Goal: Navigation & Orientation: Find specific page/section

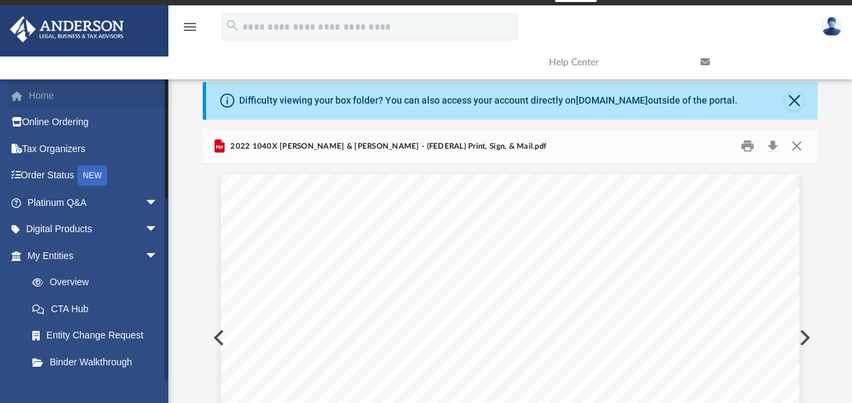
scroll to position [53622, 0]
click at [26, 97] on span at bounding box center [24, 96] width 10 height 9
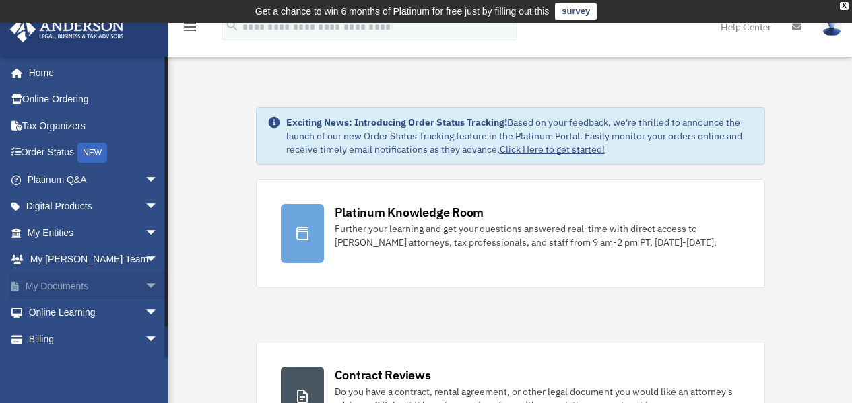
click at [88, 288] on link "My Documents arrow_drop_down" at bounding box center [93, 286] width 169 height 27
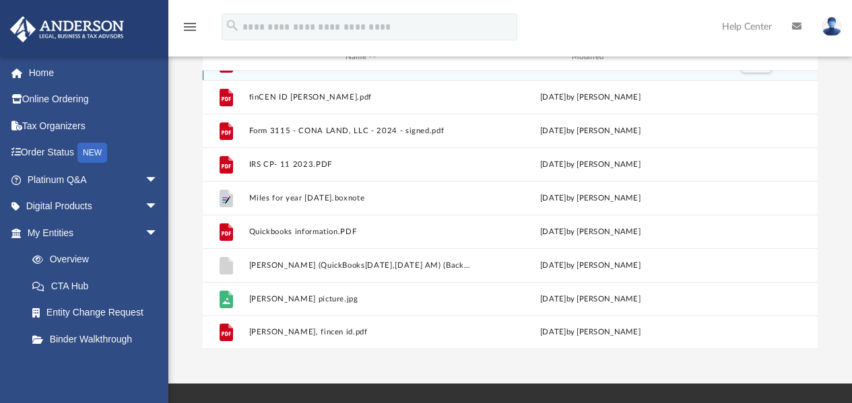
scroll to position [269, 0]
